Goal: Information Seeking & Learning: Learn about a topic

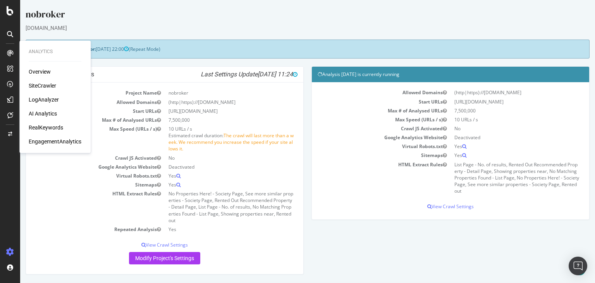
scroll to position [206, 0]
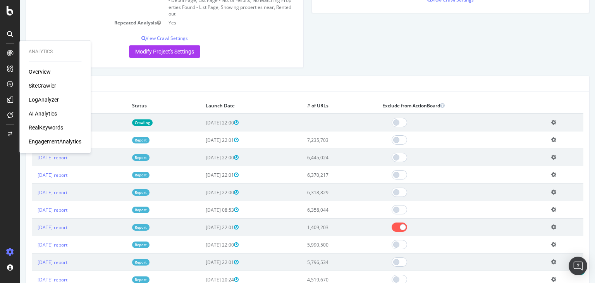
click at [40, 86] on div "SiteCrawler" at bounding box center [42, 86] width 27 height 8
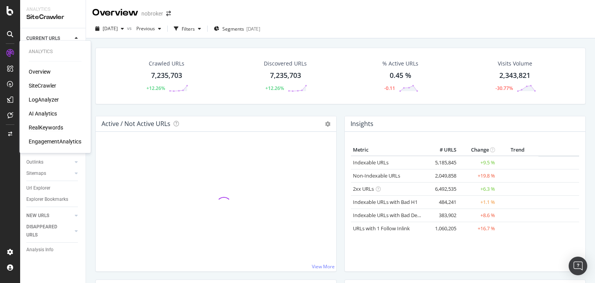
click at [43, 127] on div "RealKeywords" at bounding box center [46, 128] width 34 height 8
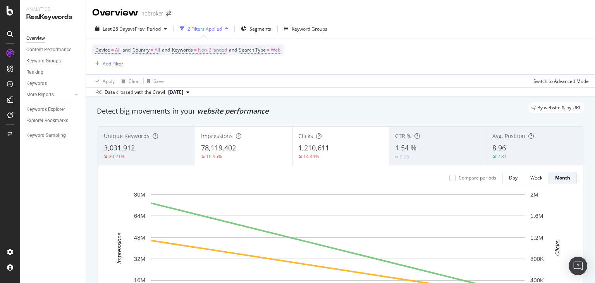
click at [107, 63] on div "Add Filter" at bounding box center [113, 63] width 21 height 7
type input "x"
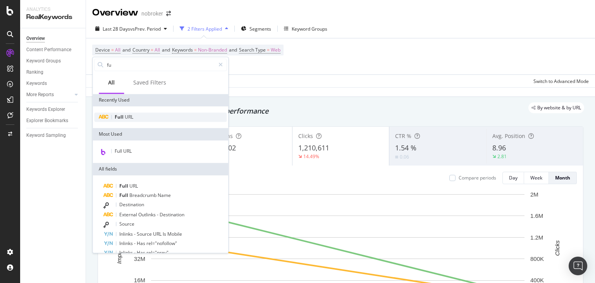
type input "fu"
click at [126, 115] on span "URL" at bounding box center [129, 116] width 9 height 7
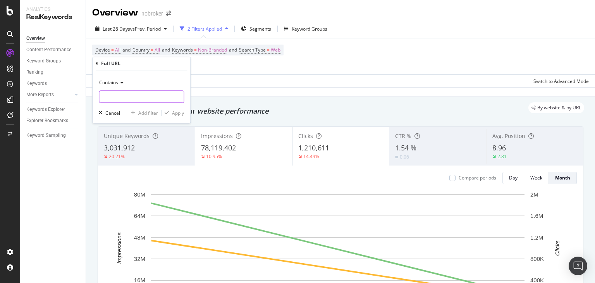
click at [132, 96] on input "text" at bounding box center [141, 97] width 84 height 12
type input "personal-loan"
click at [177, 115] on div "Apply" at bounding box center [178, 113] width 12 height 7
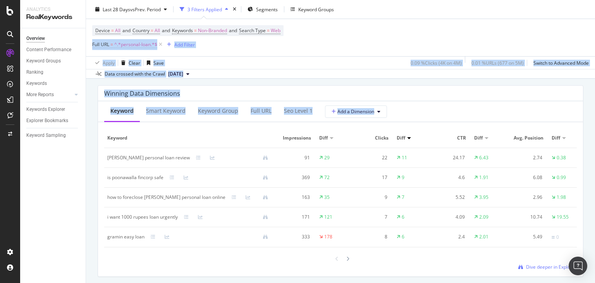
scroll to position [698, 0]
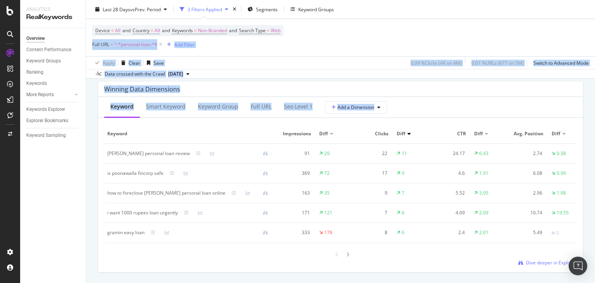
drag, startPoint x: 594, startPoint y: 46, endPoint x: 594, endPoint y: 154, distance: 107.3
click at [594, 154] on div "Overview nobroker Last 28 Days vs Prev. Period 3 Filters Applied Segments Keywo…" at bounding box center [340, 141] width 509 height 283
click at [578, 150] on div "Winning Data Dimensions Keyword Smart Keyword Keyword Group Full URL seo Level …" at bounding box center [340, 177] width 495 height 204
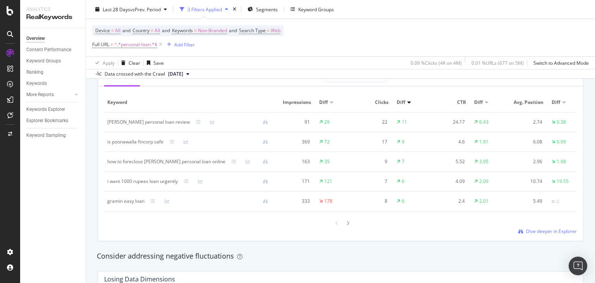
scroll to position [720, 0]
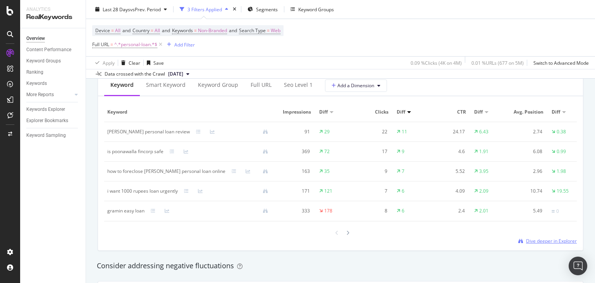
click at [529, 244] on span "Dive deeper in Explorer" at bounding box center [551, 240] width 51 height 7
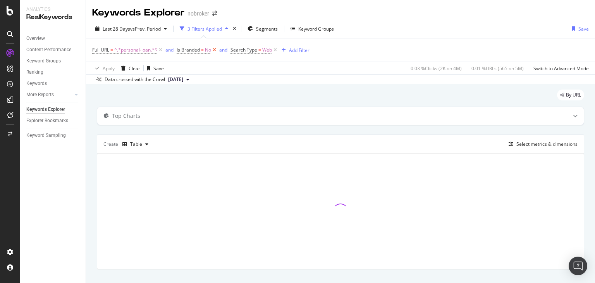
click at [215, 52] on icon at bounding box center [214, 50] width 7 height 8
click at [265, 31] on span "Segments" at bounding box center [267, 29] width 22 height 7
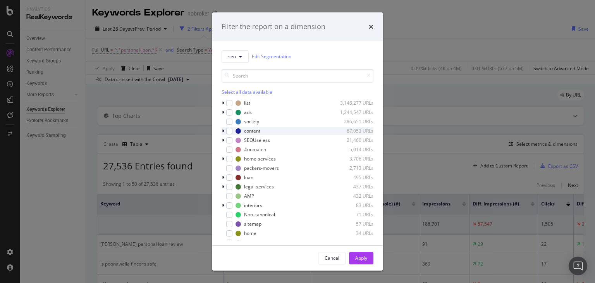
click at [222, 129] on icon "modal" at bounding box center [223, 131] width 2 height 5
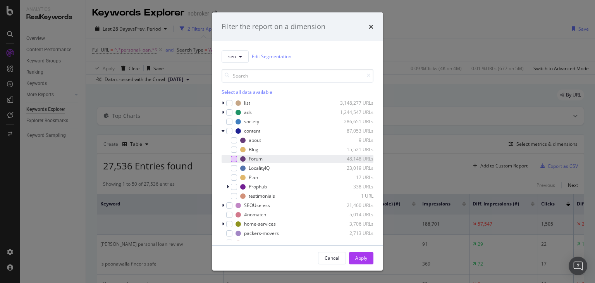
click at [232, 159] on div "modal" at bounding box center [234, 159] width 6 height 6
click at [361, 261] on div "Apply" at bounding box center [361, 257] width 12 height 7
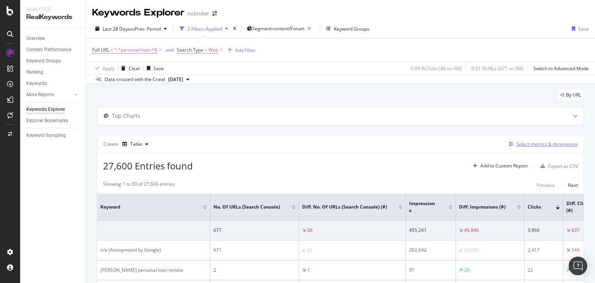
click at [532, 142] on div "Select metrics & dimensions" at bounding box center [546, 144] width 61 height 7
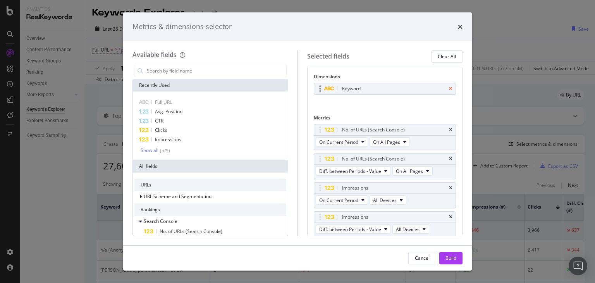
click at [449, 88] on icon "times" at bounding box center [450, 88] width 3 height 5
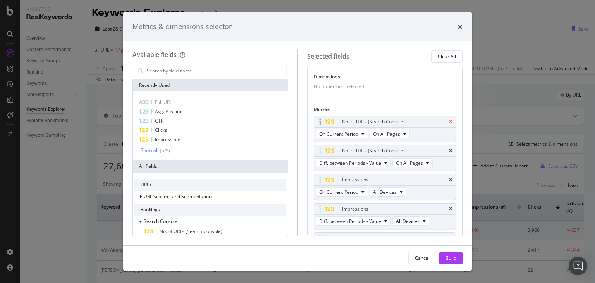
click at [449, 124] on icon "times" at bounding box center [450, 121] width 3 height 5
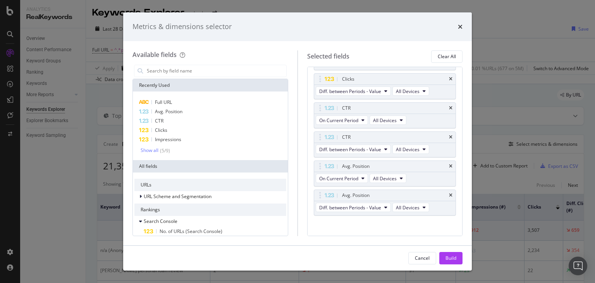
scroll to position [139, 0]
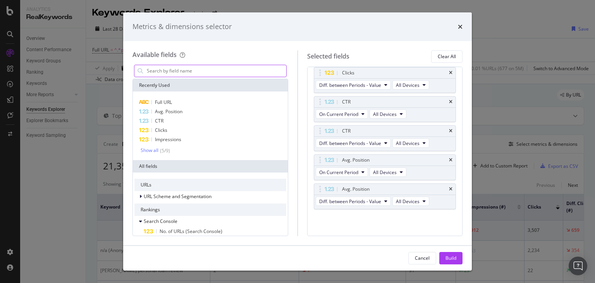
click at [212, 73] on input "modal" at bounding box center [216, 71] width 140 height 12
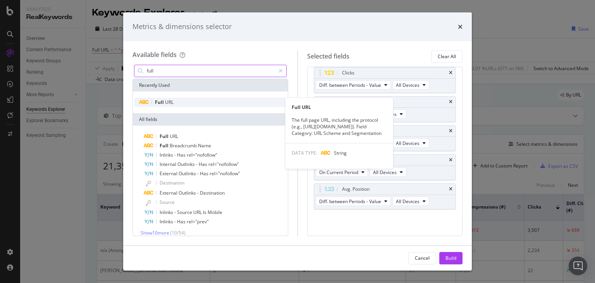
type input "full"
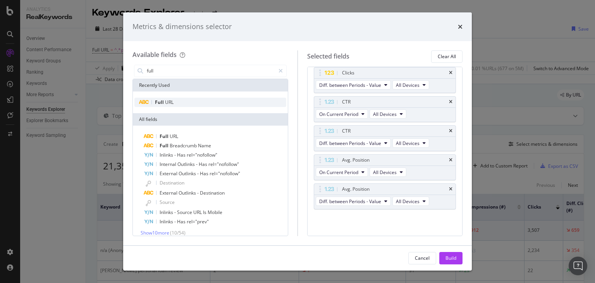
click at [169, 100] on span "URL" at bounding box center [169, 102] width 9 height 7
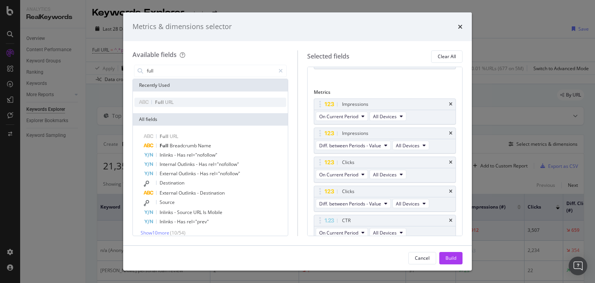
scroll to position [15, 0]
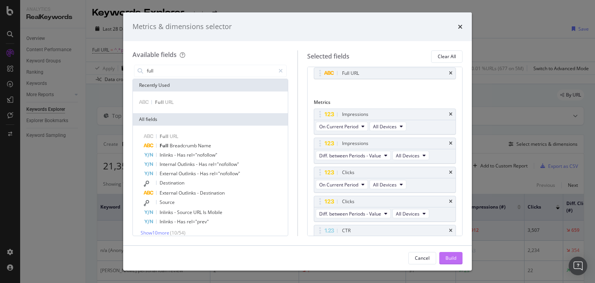
click at [450, 258] on div "Build" at bounding box center [450, 257] width 11 height 7
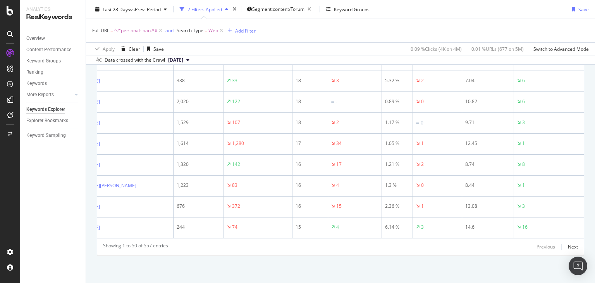
scroll to position [0, 121]
drag, startPoint x: 98, startPoint y: 109, endPoint x: 581, endPoint y: 236, distance: 499.3
copy table "Full URL Impressions Diff. Impressions (#) Clicks Diff. Clicks (#) CTR Diff. CT…"
